Goal: Task Accomplishment & Management: Manage account settings

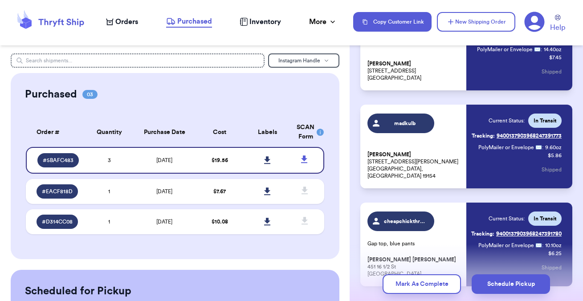
scroll to position [110, 0]
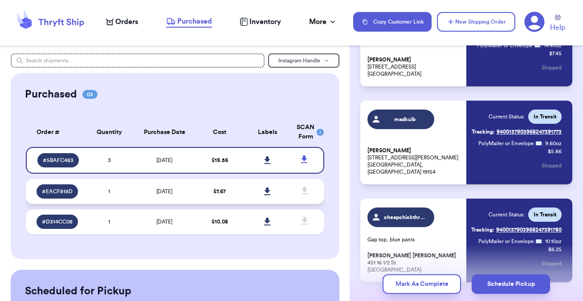
click at [239, 198] on td "$ 7.67" at bounding box center [220, 191] width 48 height 25
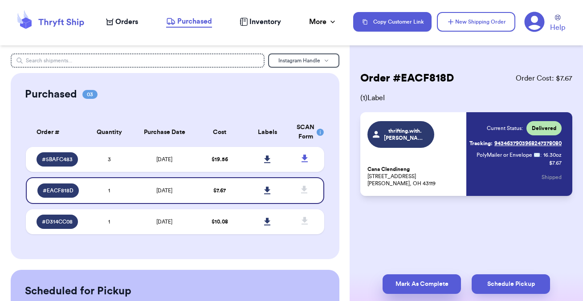
click at [418, 281] on button "Mark As Complete" at bounding box center [422, 285] width 78 height 20
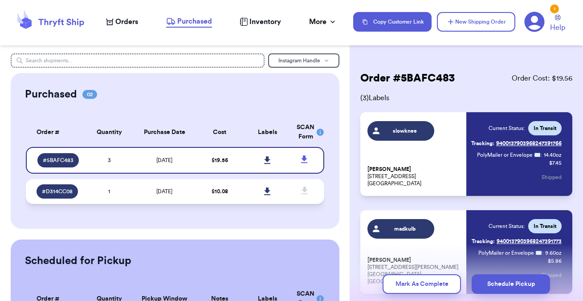
click at [246, 197] on td at bounding box center [268, 191] width 48 height 25
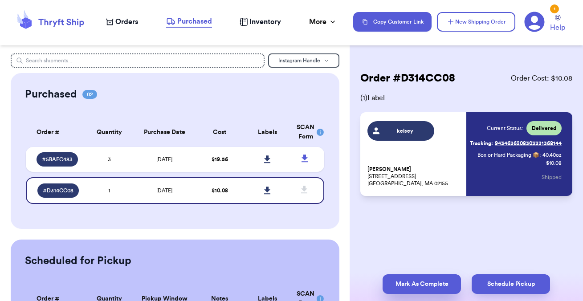
click at [408, 285] on button "Mark As Complete" at bounding box center [422, 285] width 78 height 20
